Goal: Transaction & Acquisition: Purchase product/service

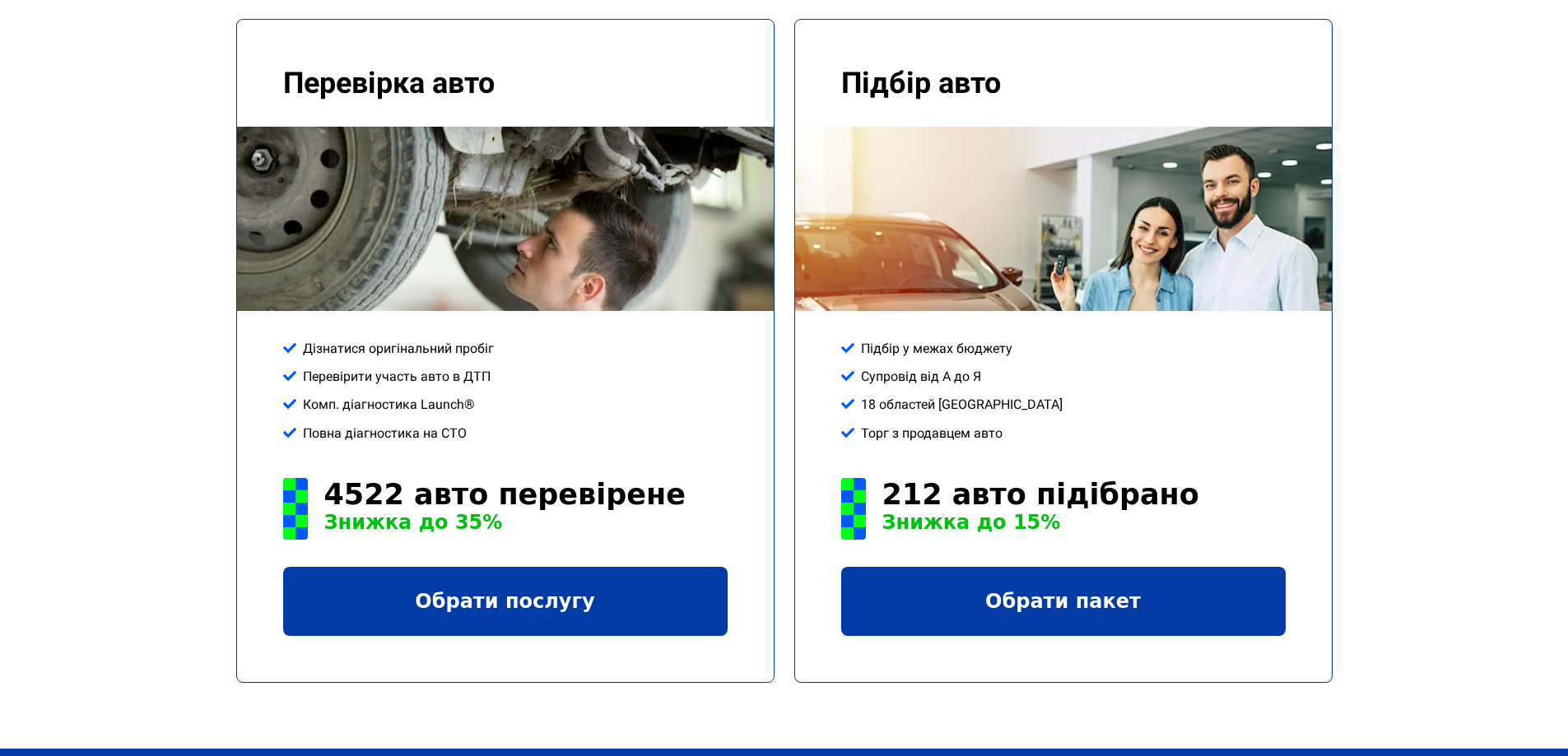
scroll to position [1810, 0]
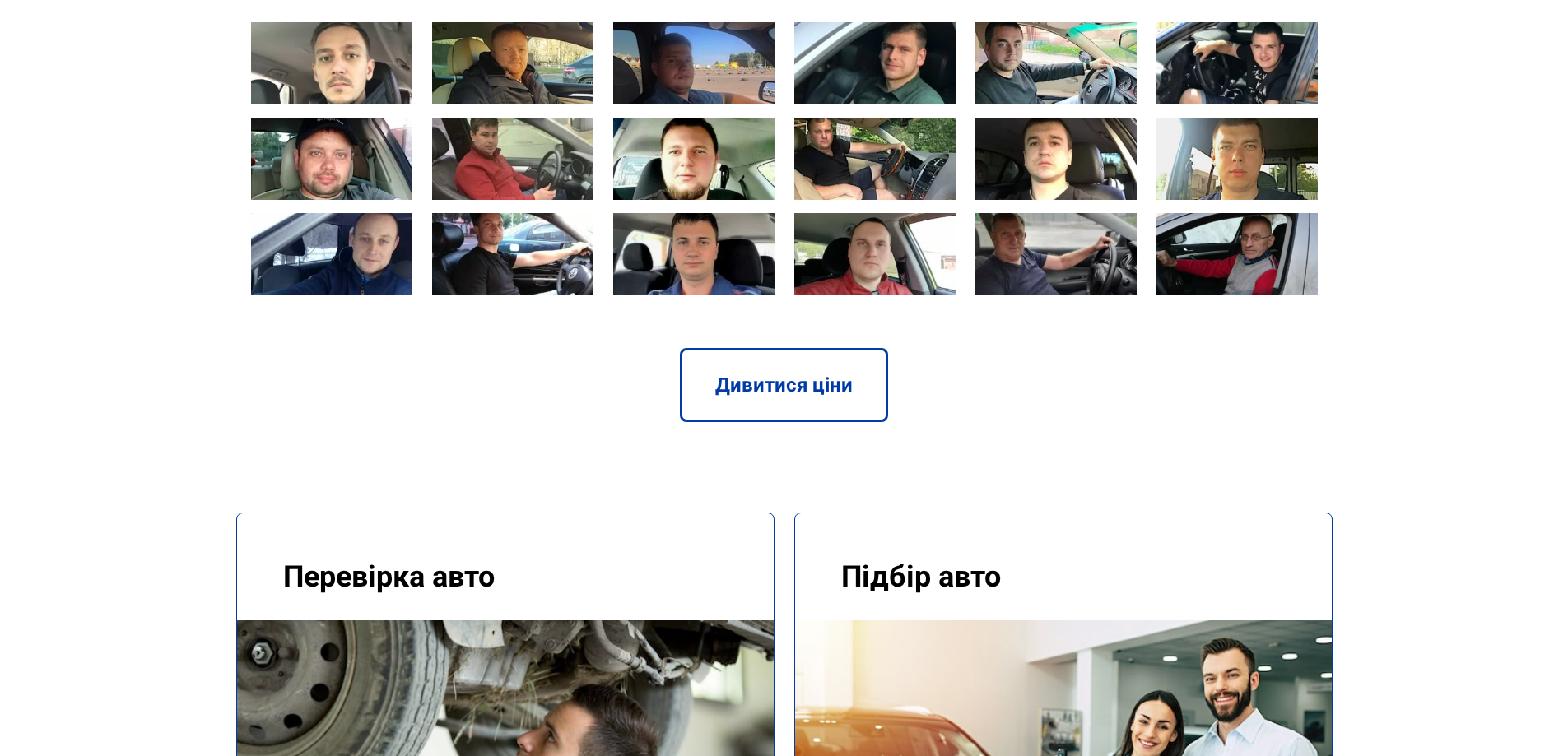
click at [739, 348] on link "Дивитися ціни" at bounding box center [784, 385] width 208 height 74
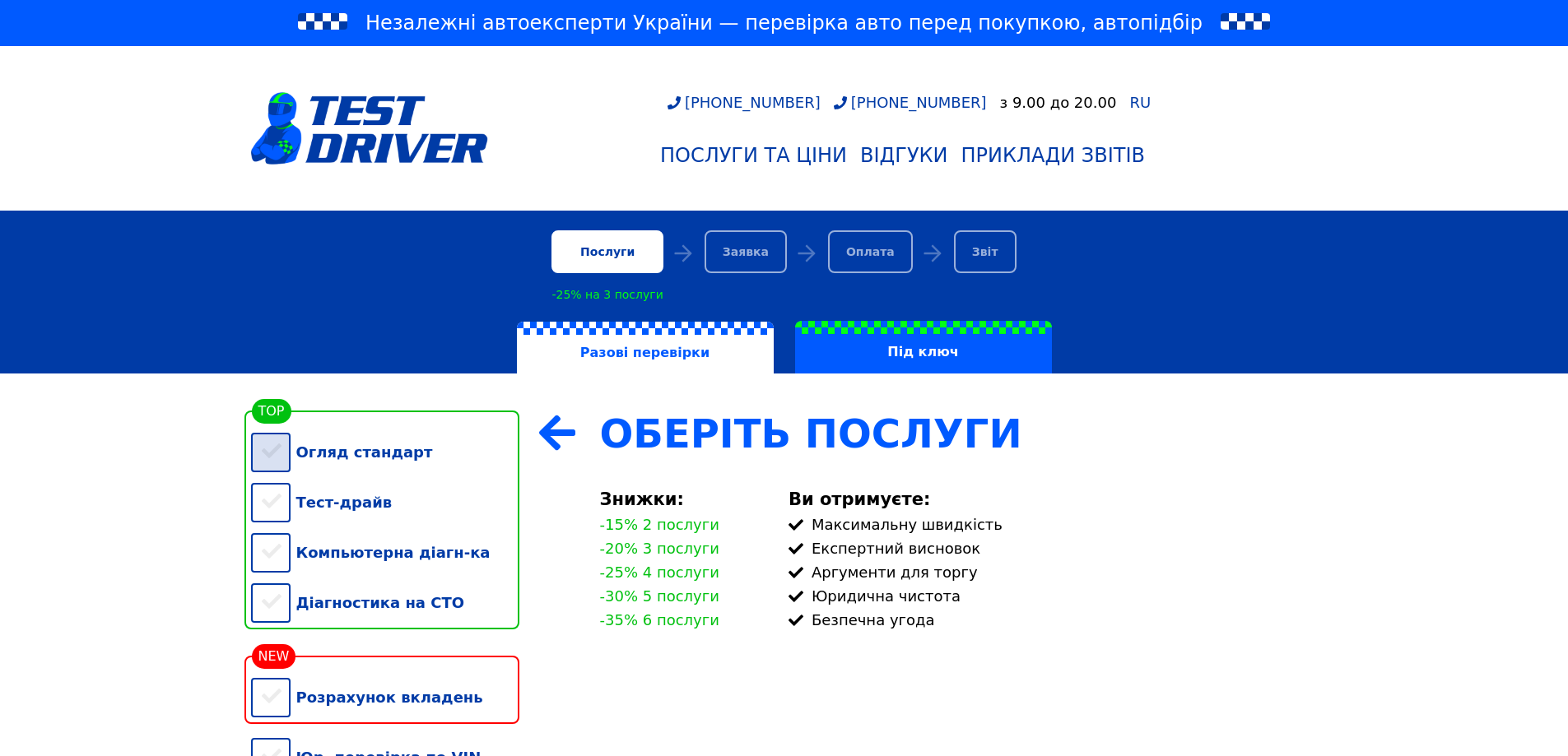
scroll to position [247, 0]
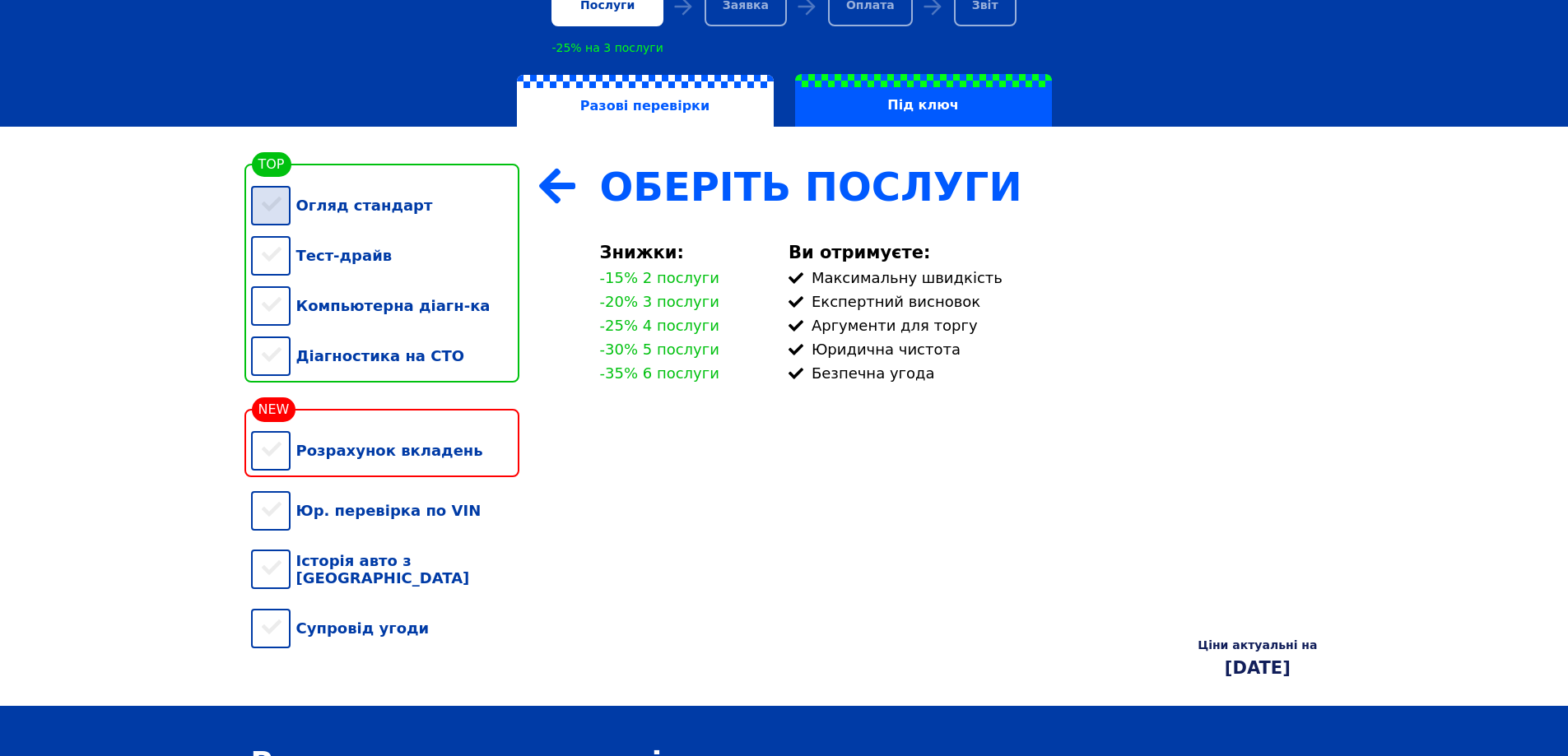
click at [284, 219] on div "Огляд стандарт" at bounding box center [385, 204] width 268 height 50
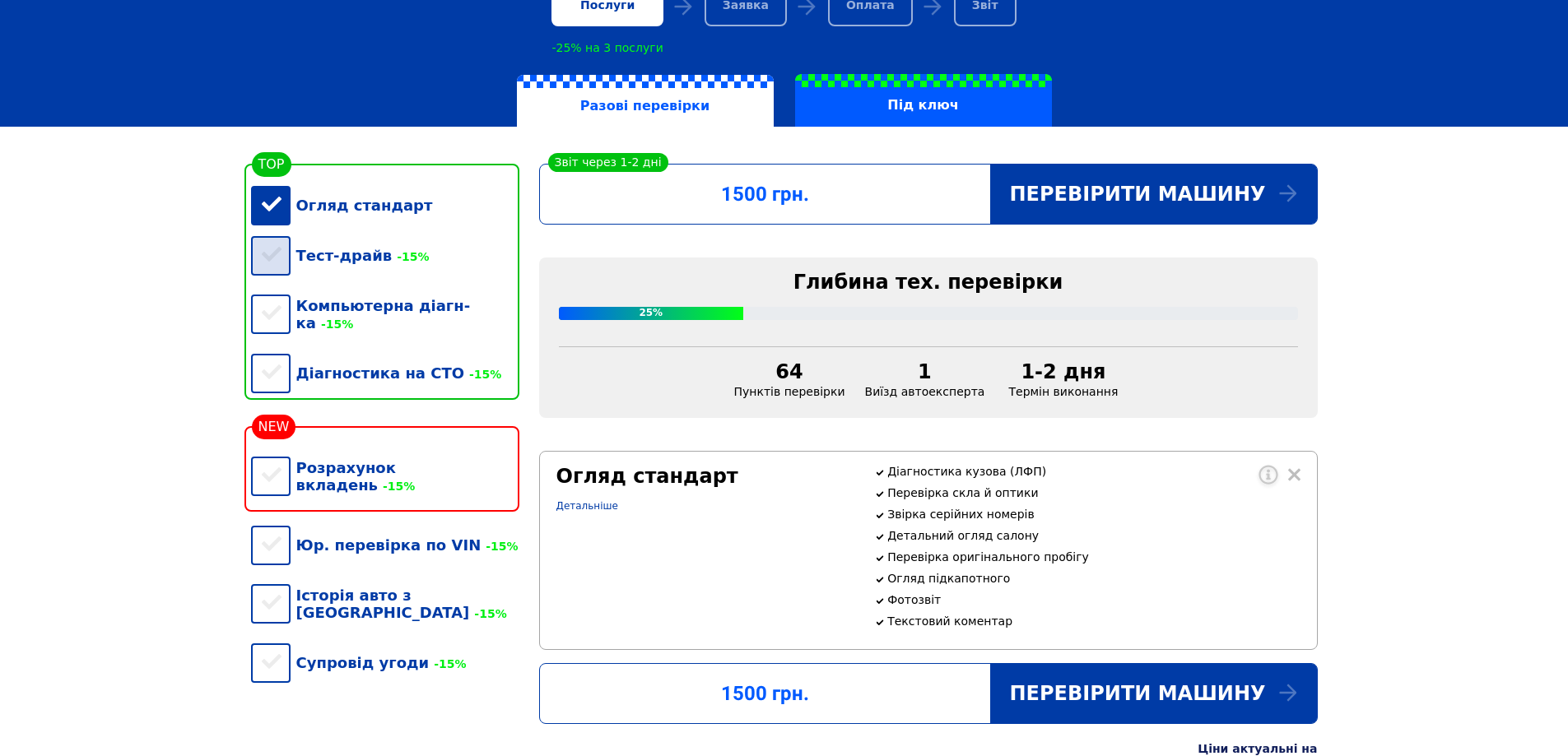
click at [280, 269] on div "Тест-драйв -15%" at bounding box center [385, 255] width 268 height 50
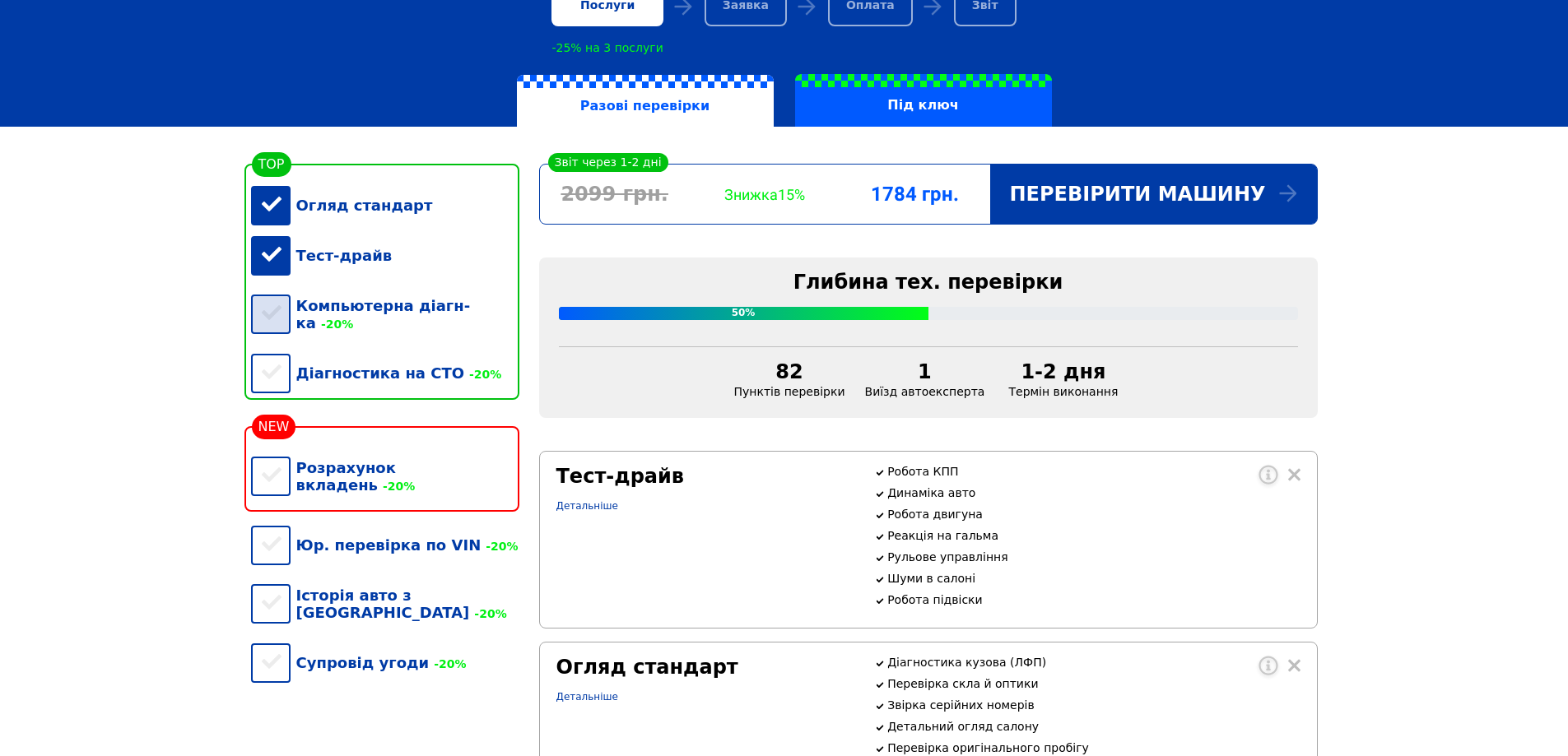
click at [271, 316] on div "Компьютерна діагн-ка -20%" at bounding box center [385, 314] width 268 height 68
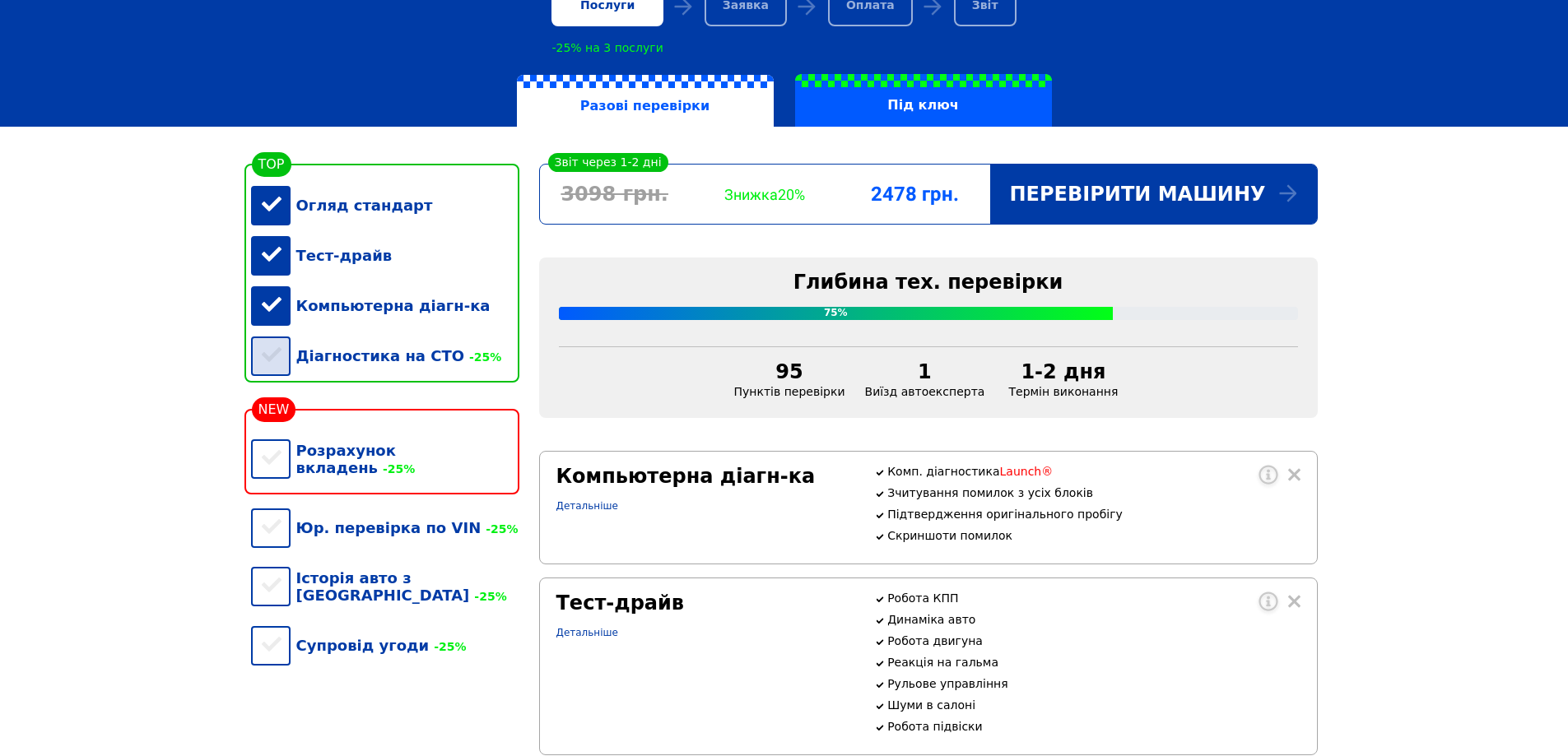
click at [274, 364] on div "Діагностика на СТО -25%" at bounding box center [385, 355] width 268 height 50
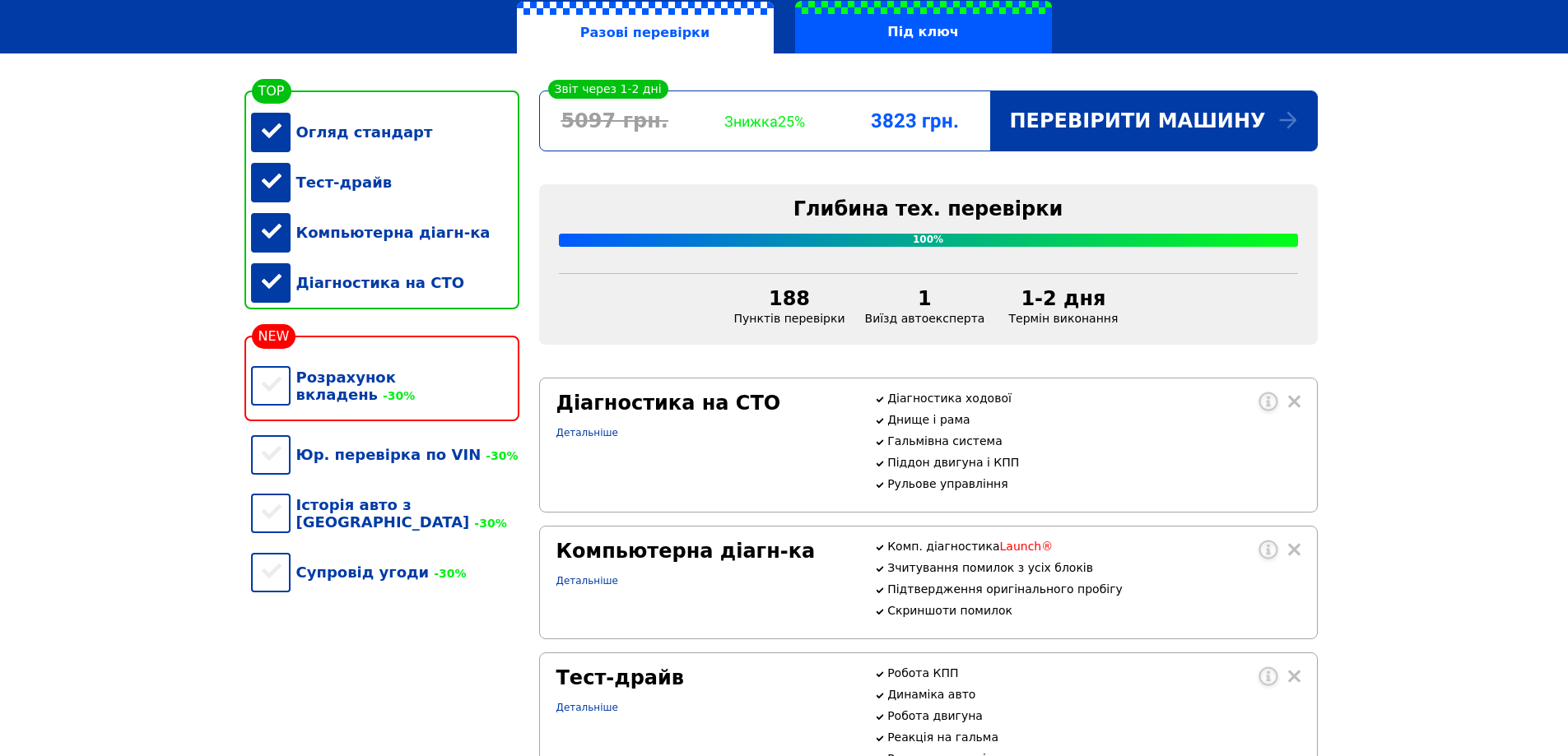
scroll to position [82, 0]
